Goal: Entertainment & Leisure: Consume media (video, audio)

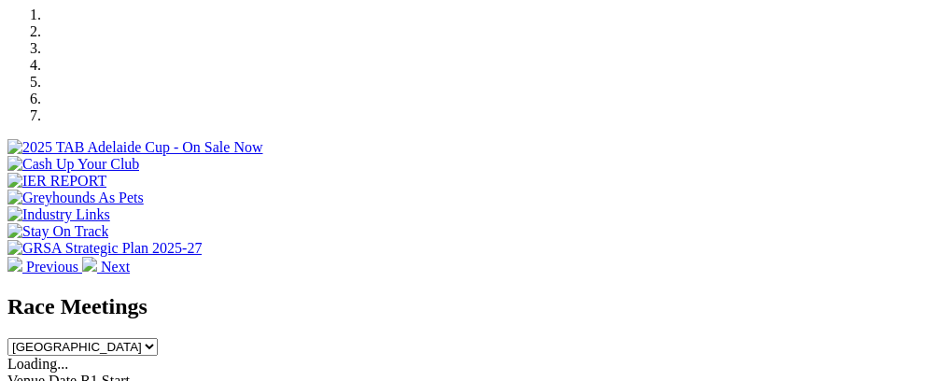
scroll to position [512, 0]
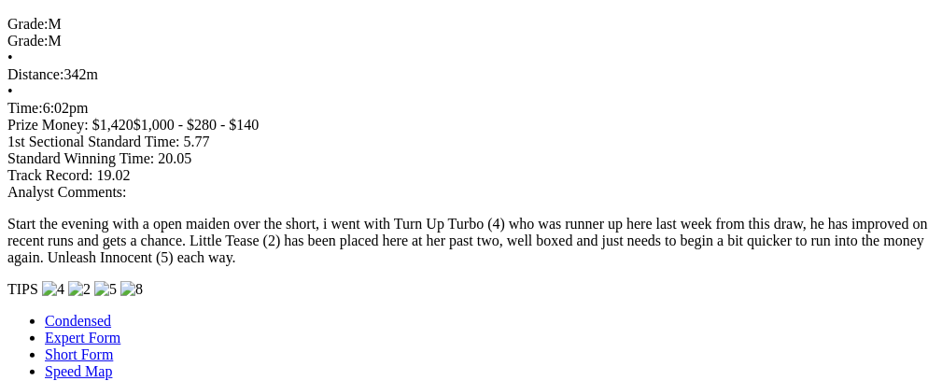
scroll to position [0, 87]
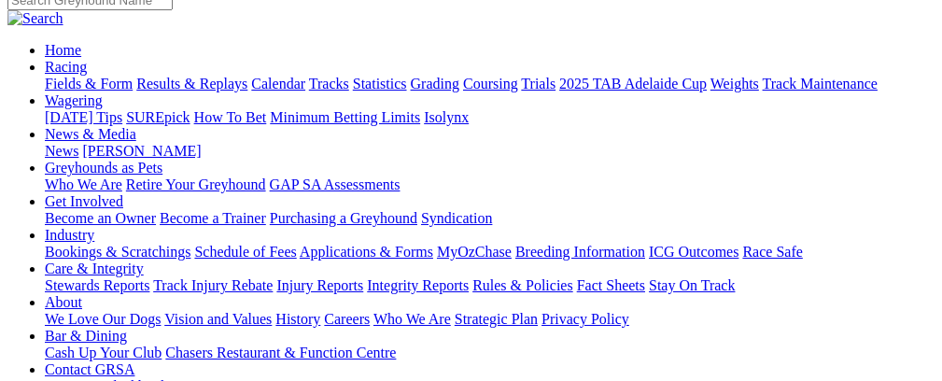
scroll to position [0, 0]
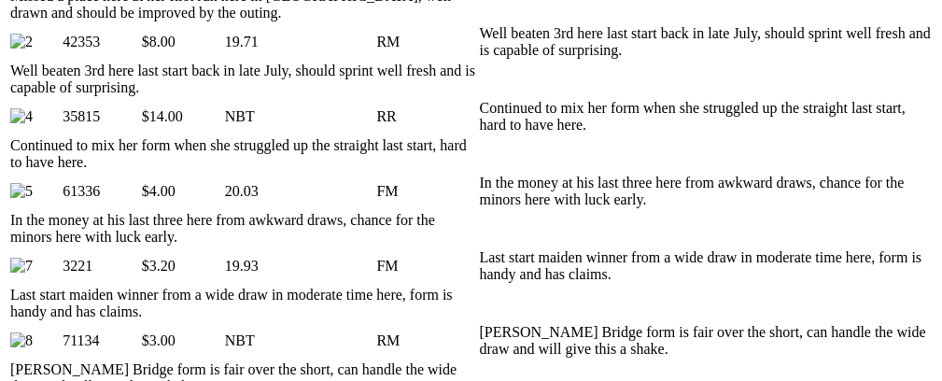
scroll to position [0, 64]
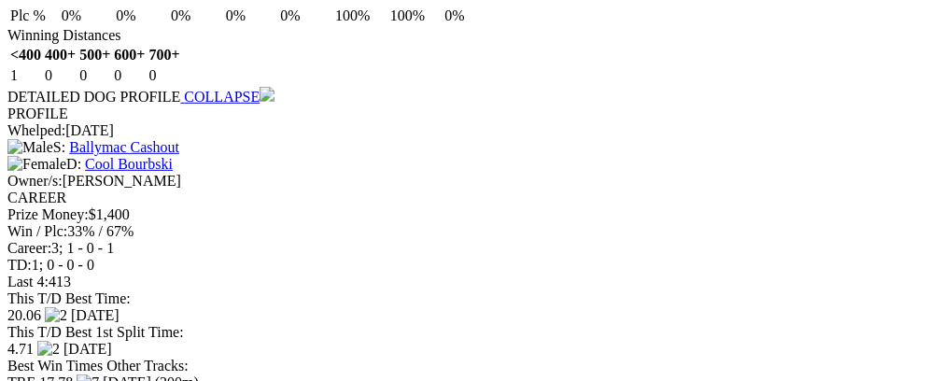
scroll to position [2302, 0]
